Goal: Communication & Community: Answer question/provide support

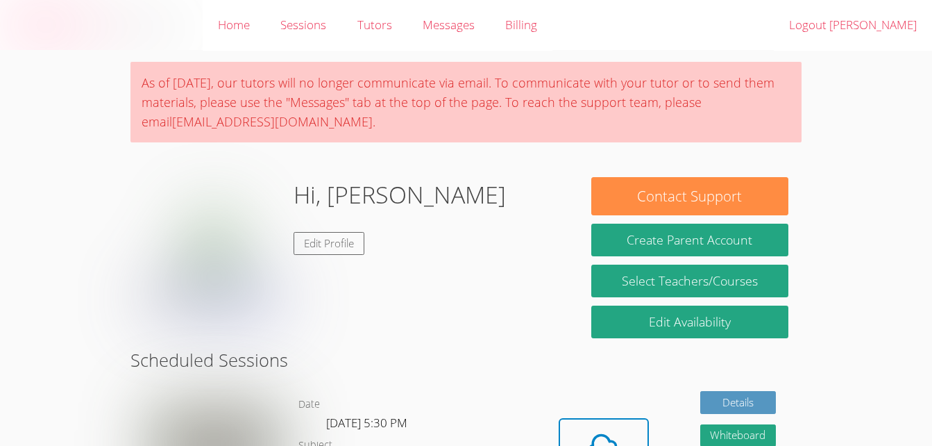
scroll to position [260, 0]
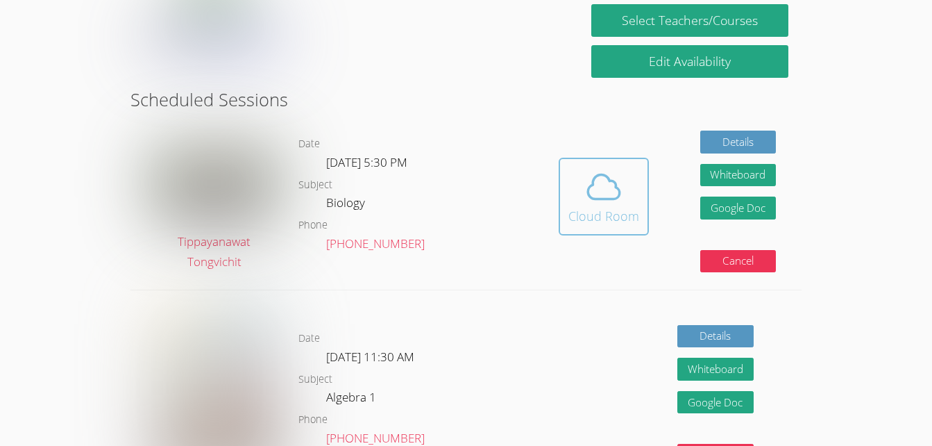
click at [604, 196] on icon at bounding box center [604, 186] width 39 height 39
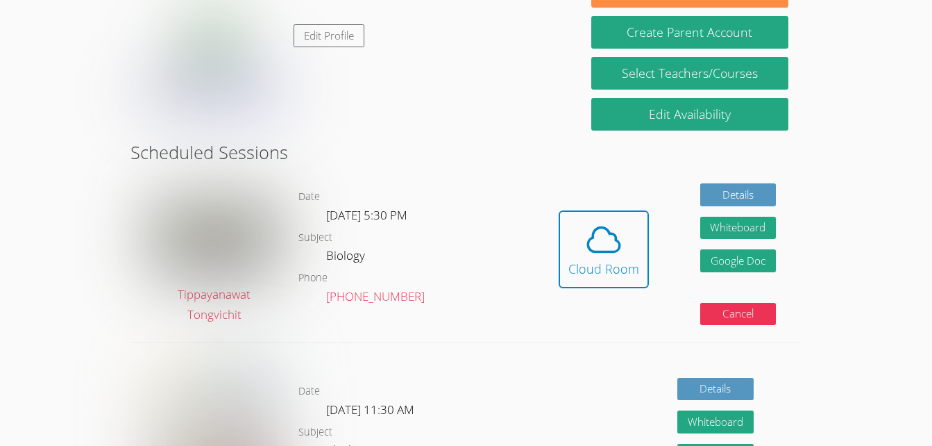
scroll to position [215, 0]
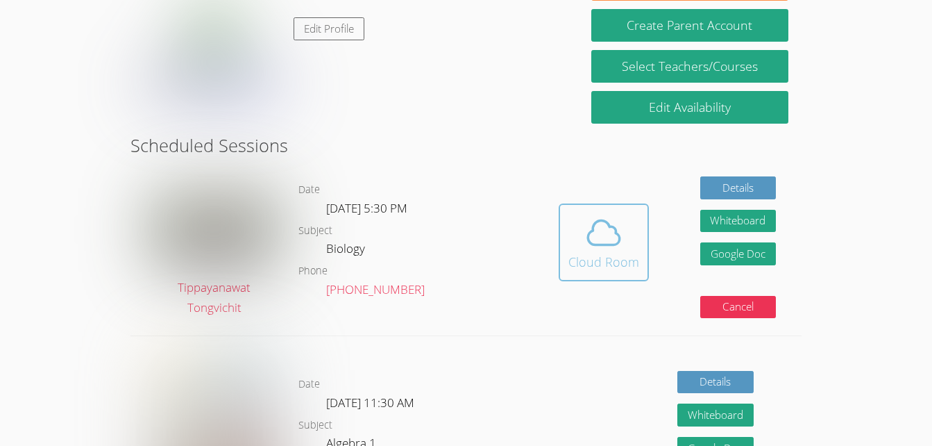
click at [616, 246] on icon at bounding box center [604, 232] width 39 height 39
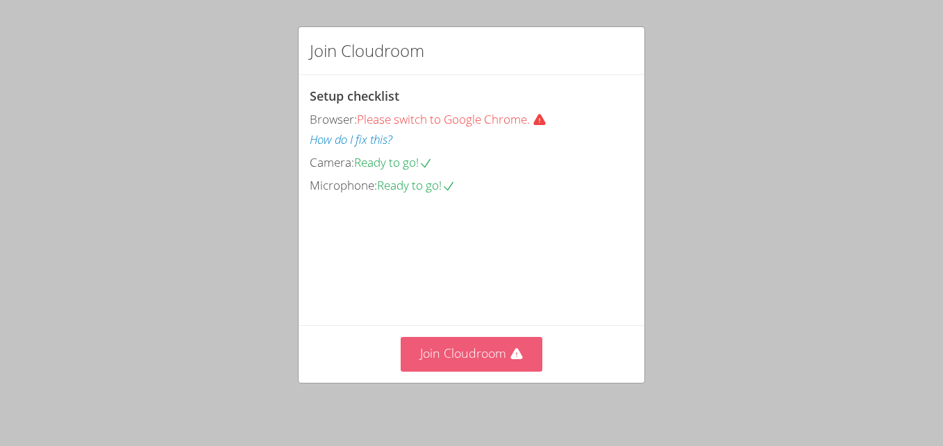
click at [487, 349] on button "Join Cloudroom" at bounding box center [472, 354] width 142 height 34
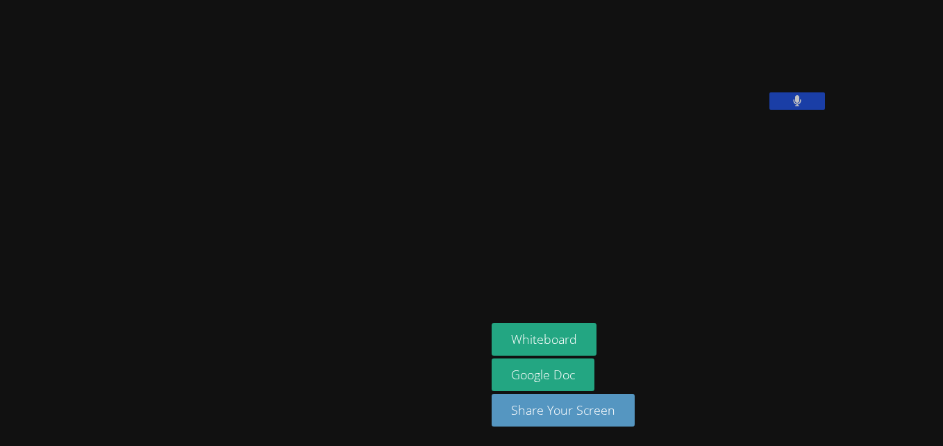
click at [896, 109] on div "Guadalupe Rios Elias Whiteboard Google Doc Share Your Screen" at bounding box center [471, 223] width 943 height 446
click at [769, 110] on button at bounding box center [797, 100] width 56 height 17
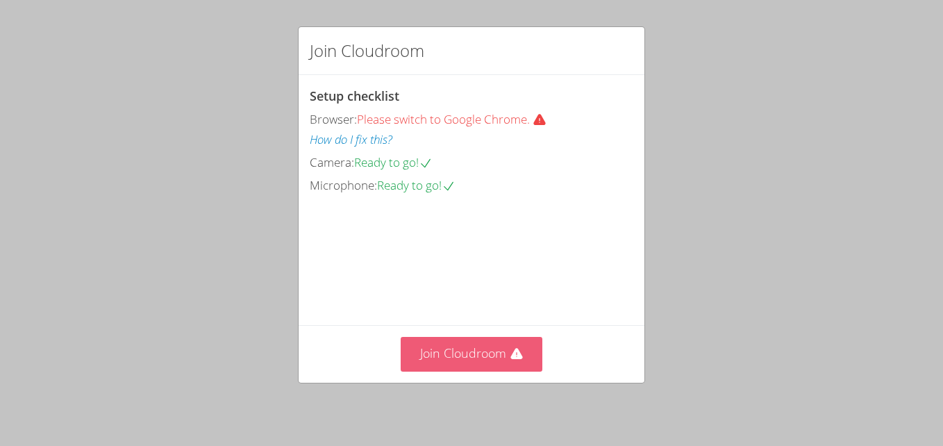
click at [485, 352] on button "Join Cloudroom" at bounding box center [472, 354] width 142 height 34
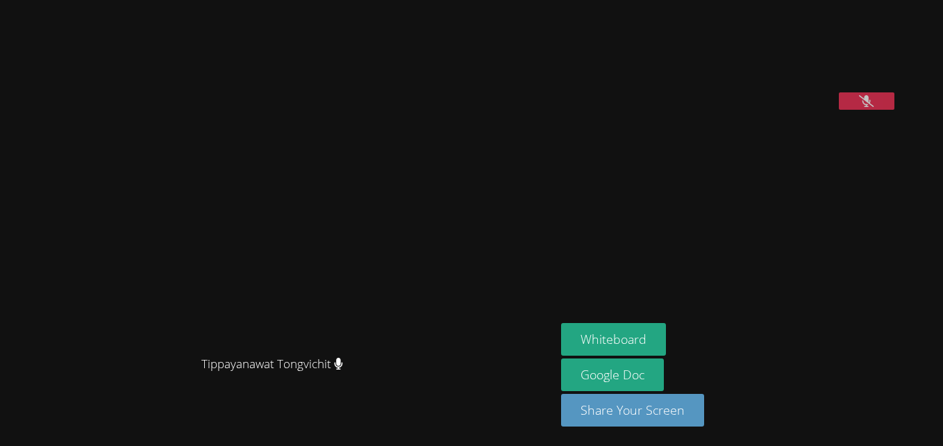
click at [839, 110] on button at bounding box center [867, 100] width 56 height 17
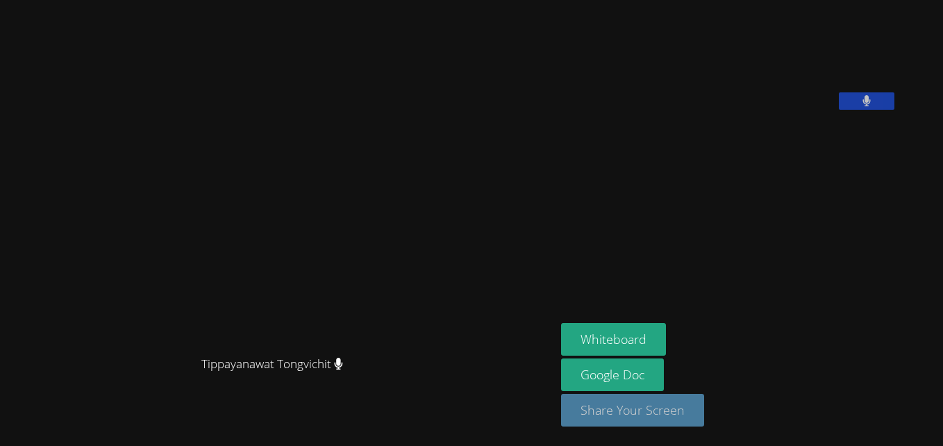
click at [652, 411] on button "Share Your Screen" at bounding box center [632, 410] width 143 height 33
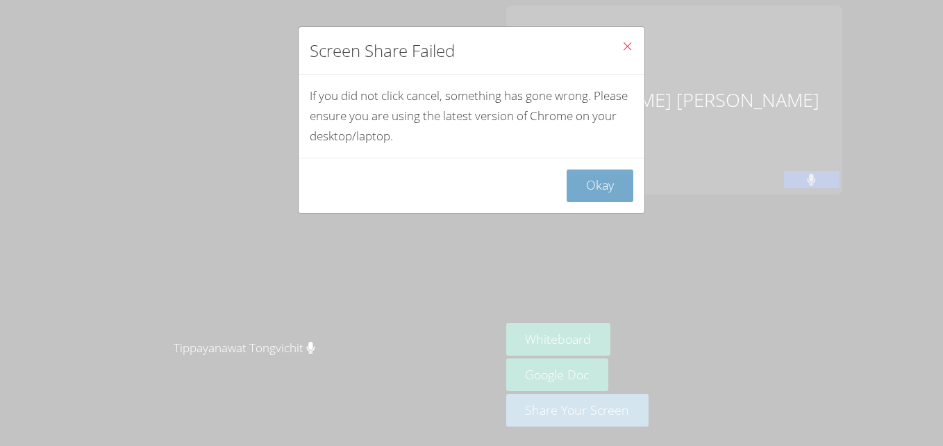
click at [592, 178] on button "Okay" at bounding box center [600, 185] width 67 height 33
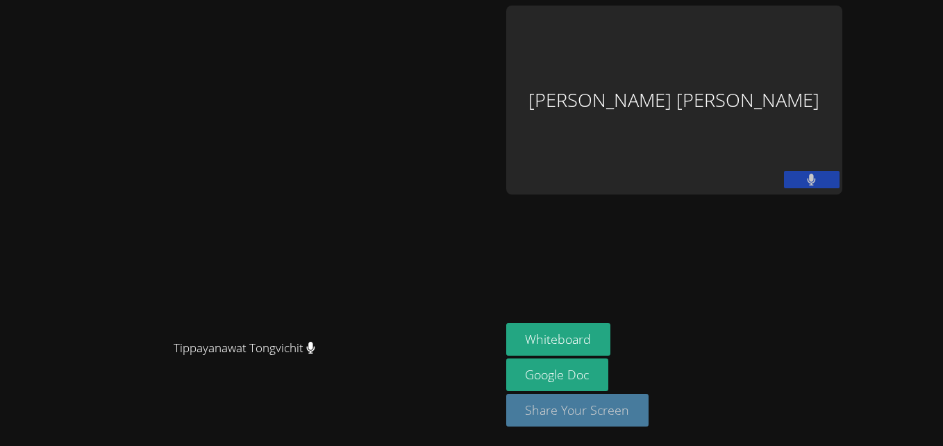
click at [649, 412] on button "Share Your Screen" at bounding box center [577, 410] width 143 height 33
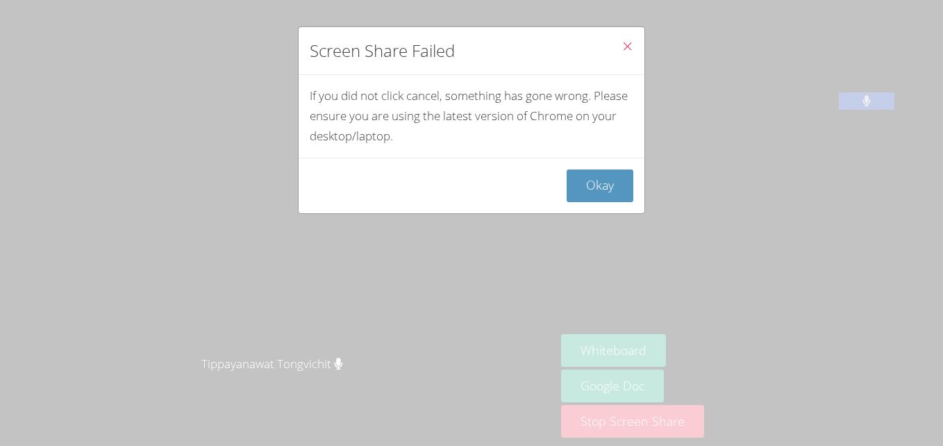
click at [621, 49] on icon "Close" at bounding box center [627, 46] width 12 height 12
click at [621, 44] on icon "Close" at bounding box center [627, 46] width 12 height 12
click at [588, 190] on button "Okay" at bounding box center [600, 185] width 67 height 33
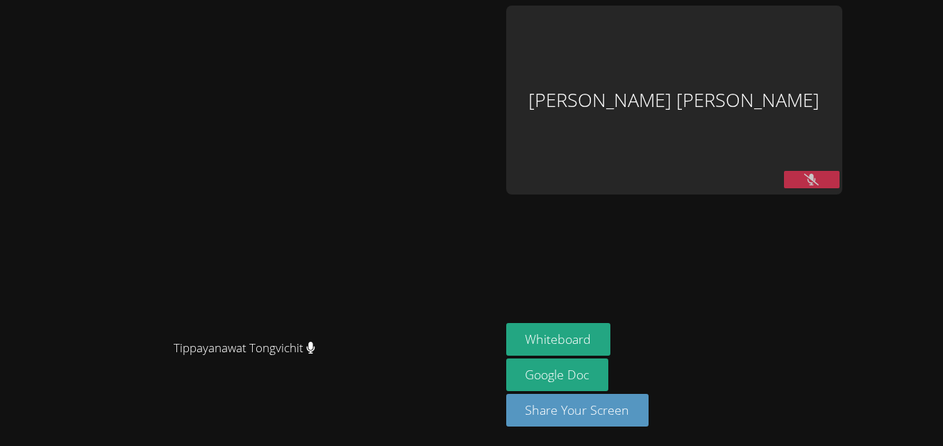
click at [839, 171] on button at bounding box center [812, 179] width 56 height 17
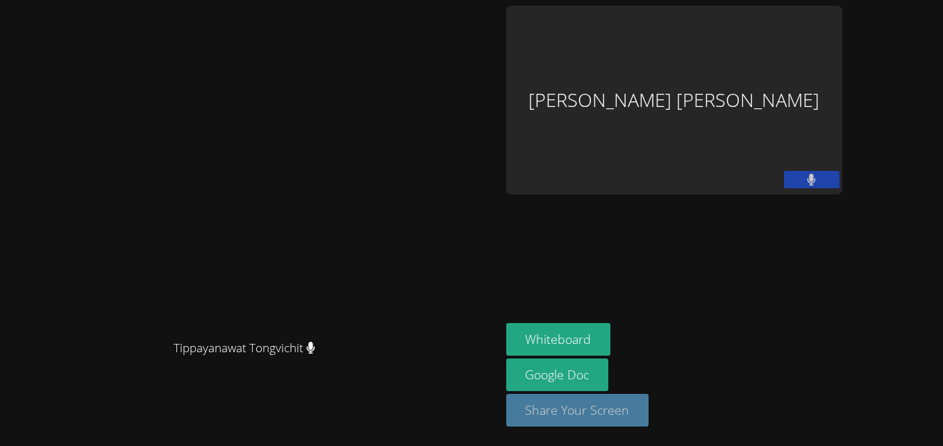
click at [649, 419] on button "Share Your Screen" at bounding box center [577, 410] width 143 height 33
click at [495, 333] on video at bounding box center [250, 195] width 489 height 275
click at [485, 262] on div "Tippayanawat Tongvichit Tippayanawat Tongvichit Guadalupe Rios Elias Whiteboard…" at bounding box center [471, 223] width 943 height 446
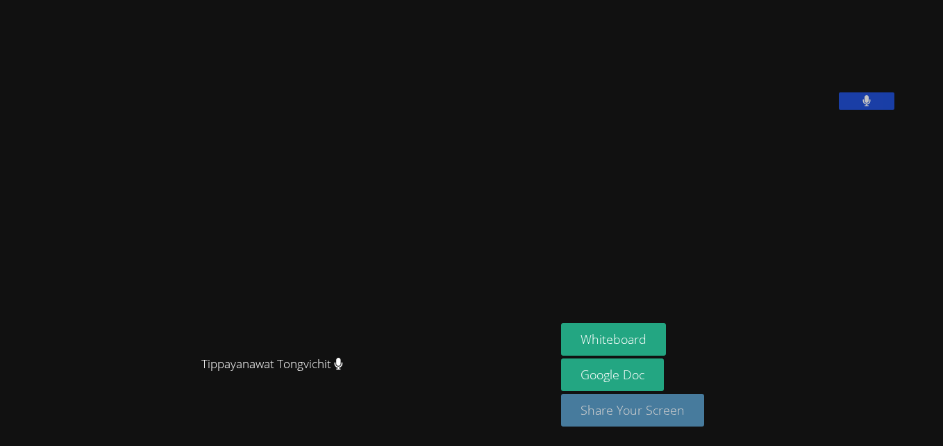
click at [638, 408] on button "Share Your Screen" at bounding box center [632, 410] width 143 height 33
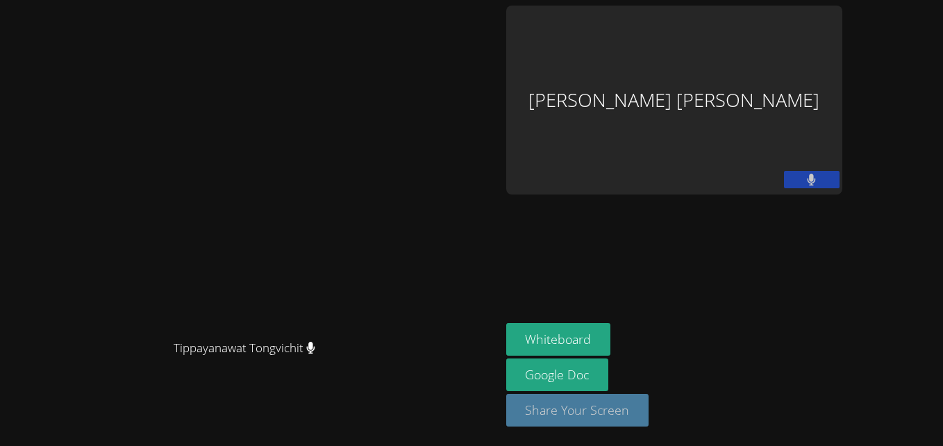
click at [649, 424] on button "Share Your Screen" at bounding box center [577, 410] width 143 height 33
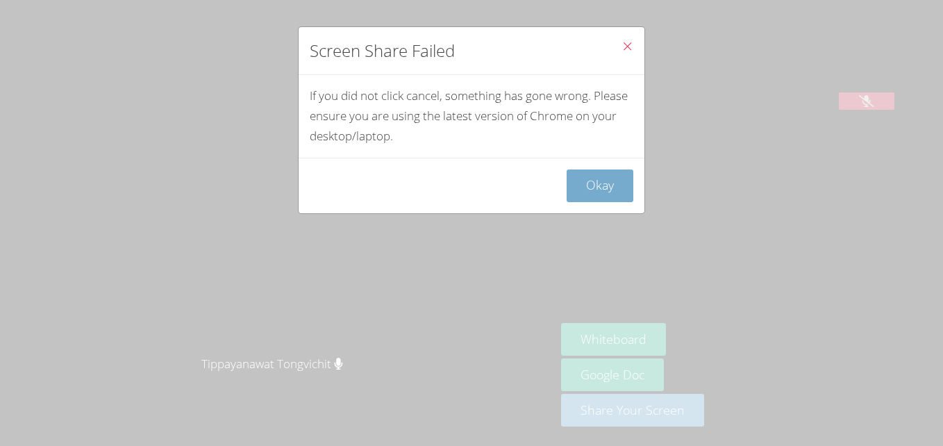
click at [567, 188] on button "Okay" at bounding box center [600, 185] width 67 height 33
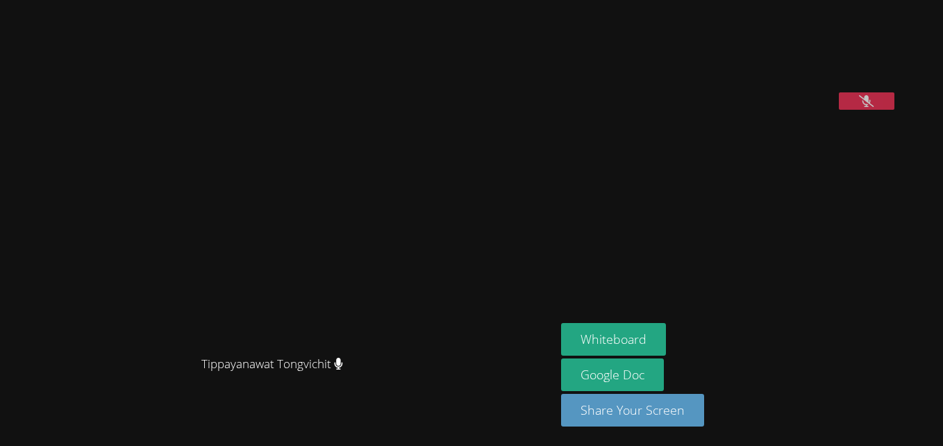
click at [889, 110] on button at bounding box center [867, 100] width 56 height 17
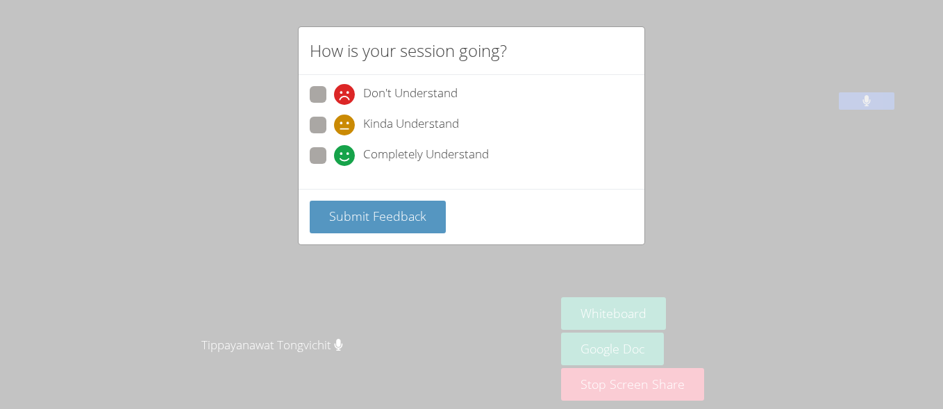
click at [355, 154] on div "Completely Understand" at bounding box center [411, 155] width 155 height 21
click at [346, 154] on input "Completely Understand" at bounding box center [340, 153] width 12 height 12
radio input "true"
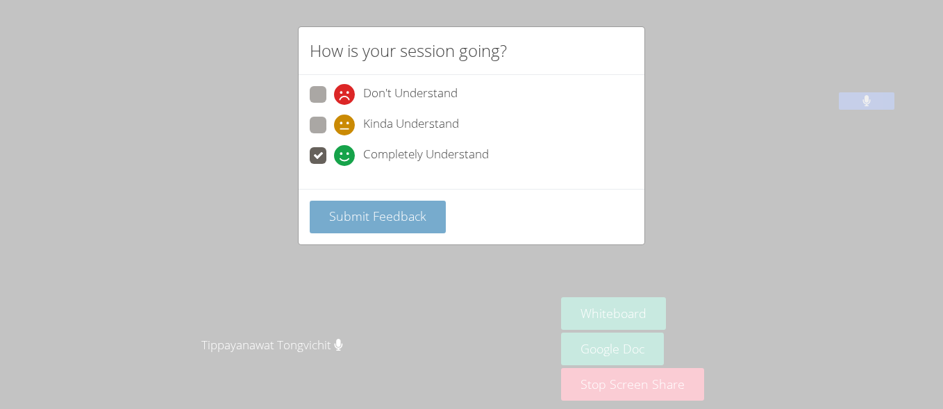
click at [360, 227] on button "Submit Feedback" at bounding box center [378, 217] width 136 height 33
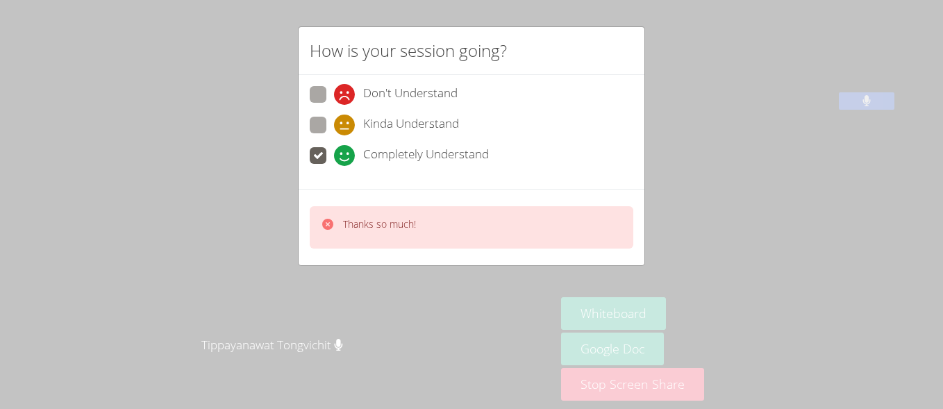
click at [290, 280] on div "How is your session going? Don't Understand Kinda Understand Completely Underst…" at bounding box center [471, 204] width 943 height 409
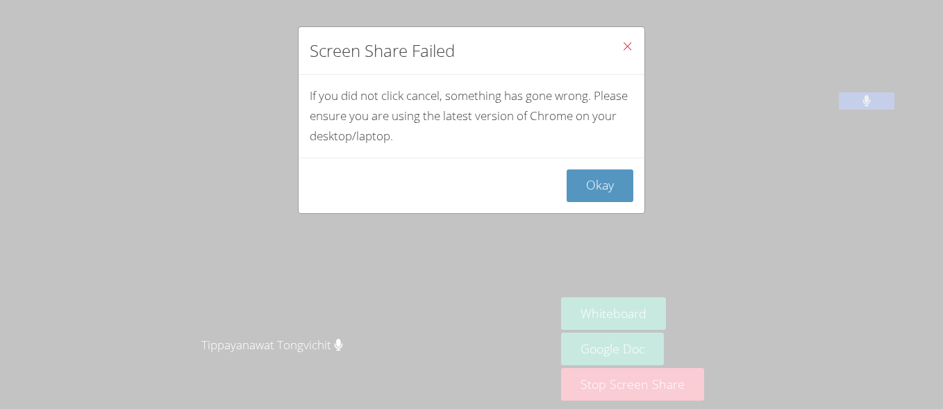
click at [657, 283] on div "Screen Share Failed If you did not click cancel, something has gone wrong. Plea…" at bounding box center [471, 204] width 943 height 409
click at [577, 178] on button "Okay" at bounding box center [600, 185] width 67 height 33
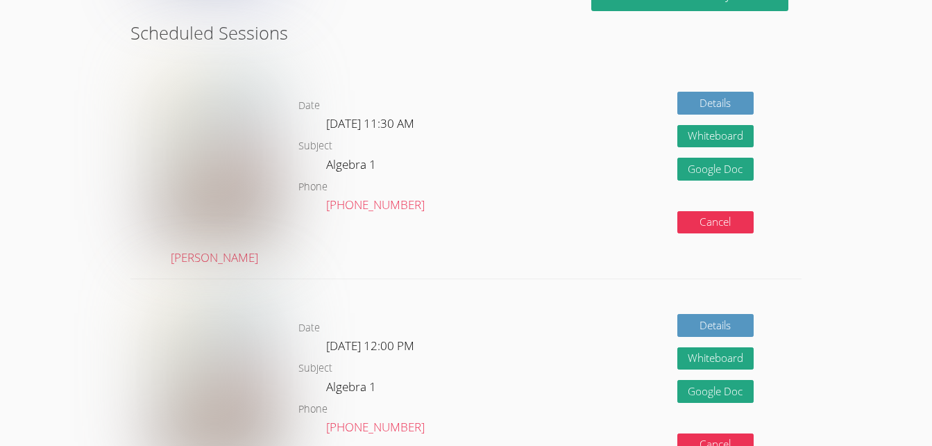
scroll to position [330, 0]
